Goal: Task Accomplishment & Management: Use online tool/utility

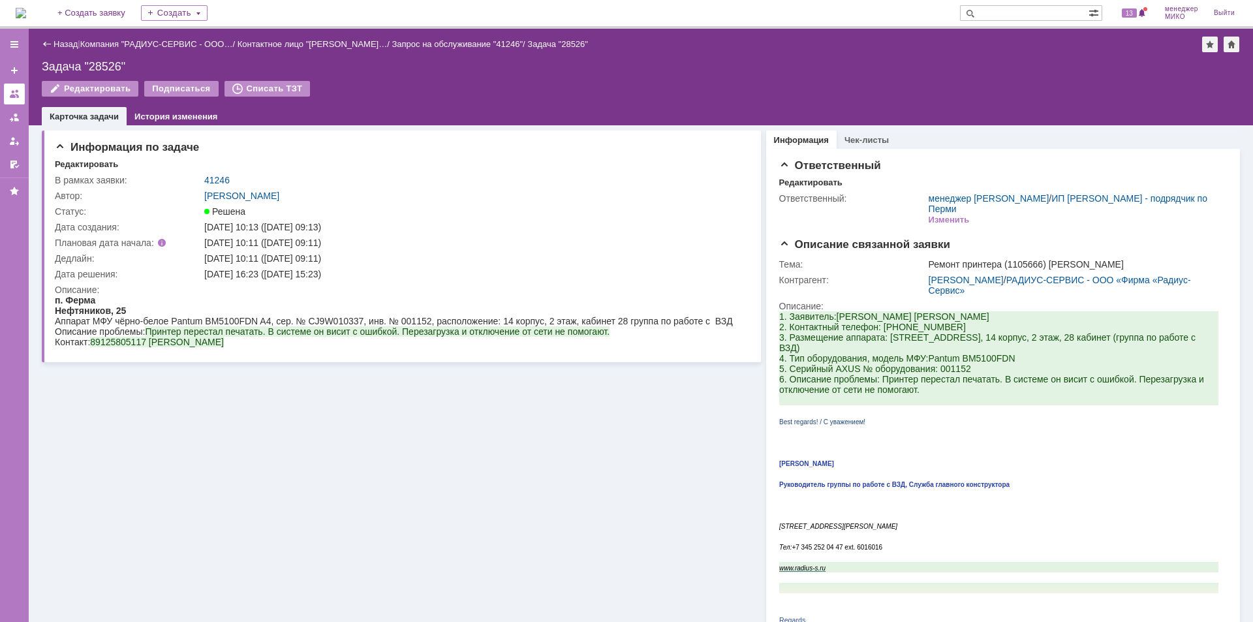
click at [9, 92] on div at bounding box center [14, 94] width 10 height 10
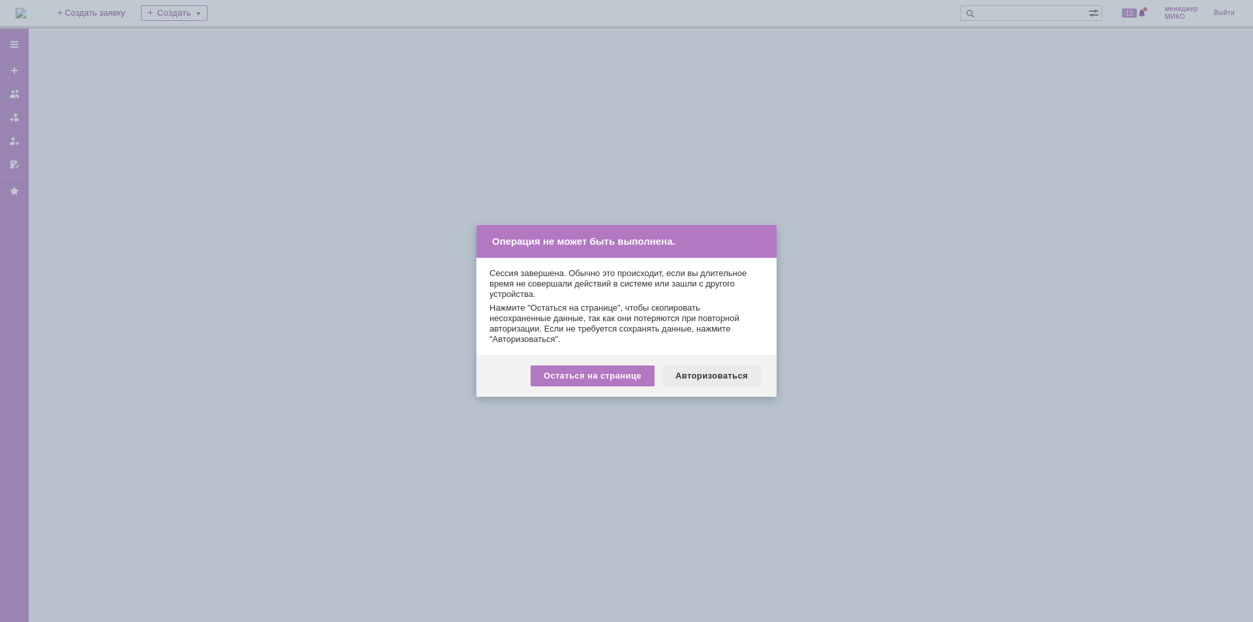
click at [732, 386] on div "Авторизоваться" at bounding box center [712, 376] width 99 height 21
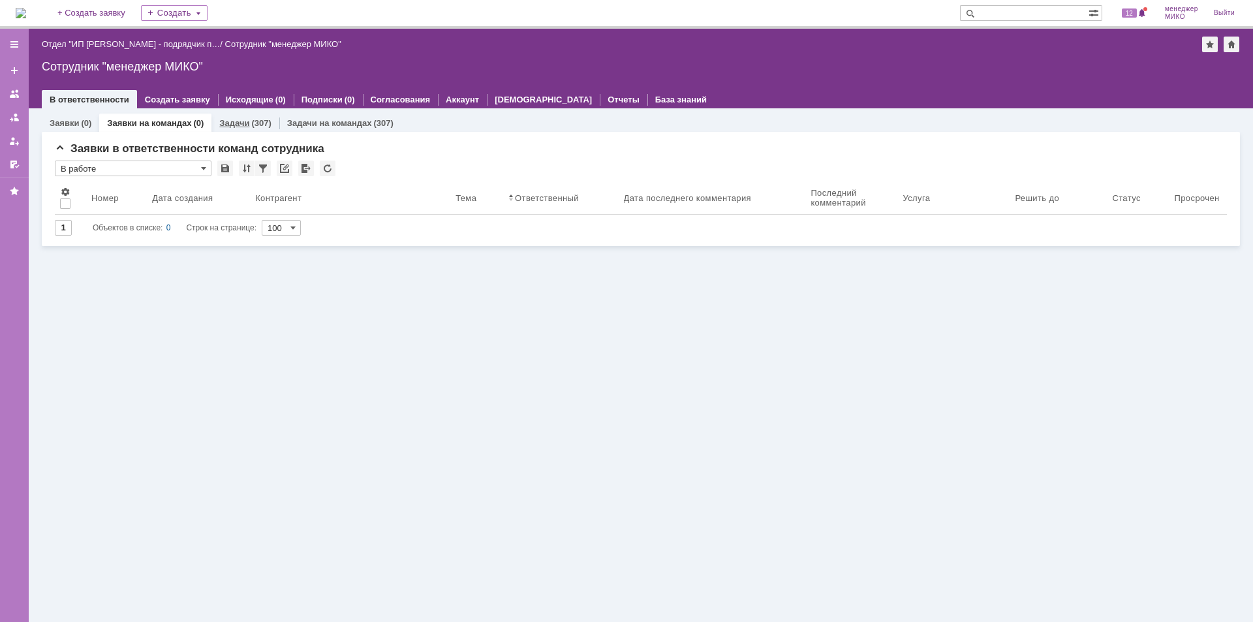
click at [227, 121] on link "Задачи" at bounding box center [234, 123] width 30 height 10
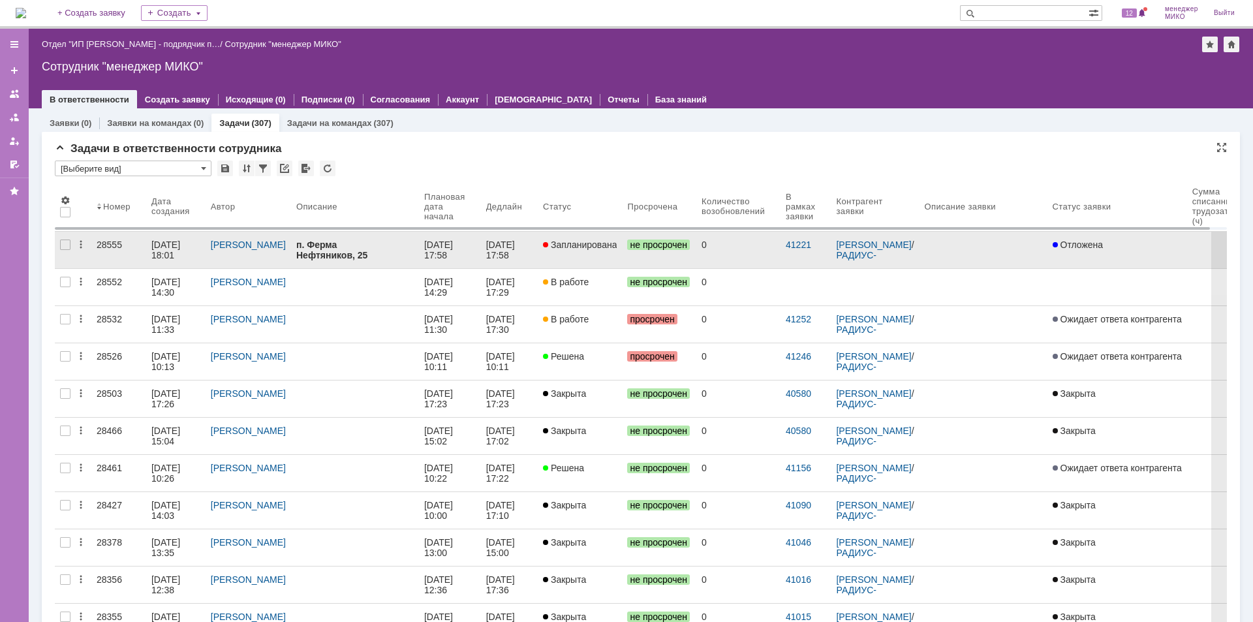
click at [119, 243] on div "28555" at bounding box center [119, 245] width 44 height 10
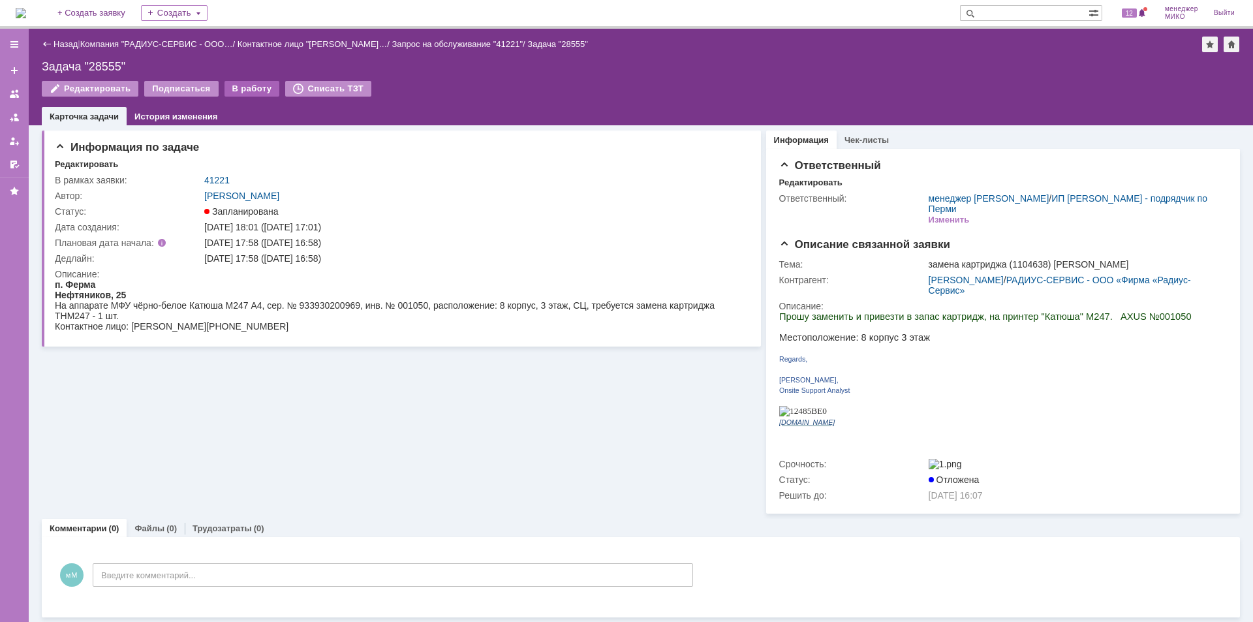
click at [238, 94] on div "В работу" at bounding box center [252, 89] width 55 height 16
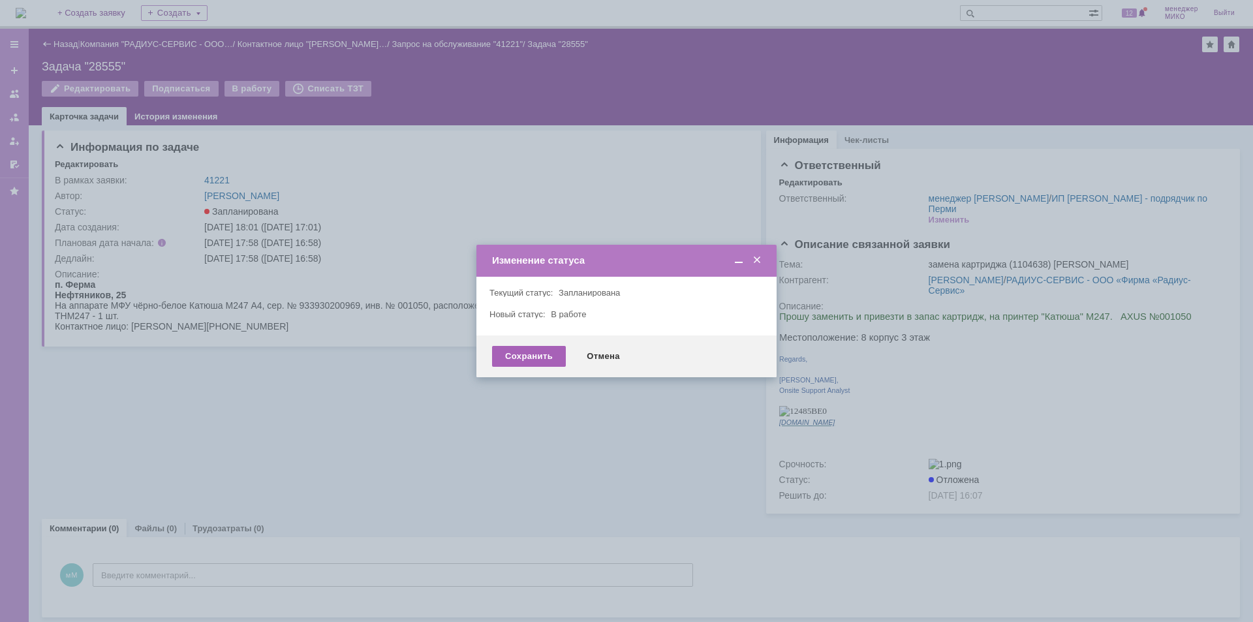
click at [526, 359] on div "Сохранить" at bounding box center [529, 356] width 74 height 21
